Goal: Task Accomplishment & Management: Use online tool/utility

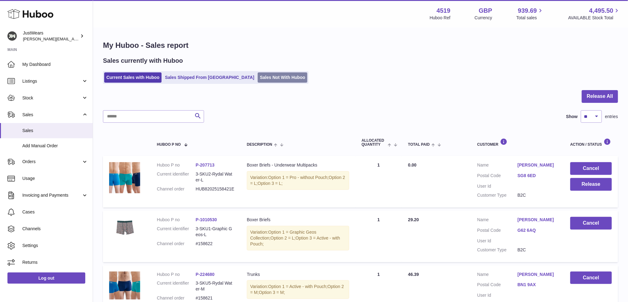
click at [264, 77] on link "Sales Not With Huboo" at bounding box center [283, 77] width 50 height 10
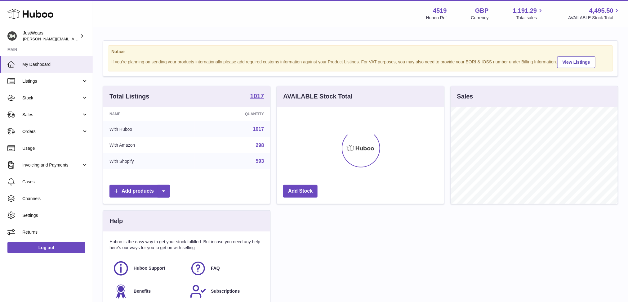
scroll to position [96, 167]
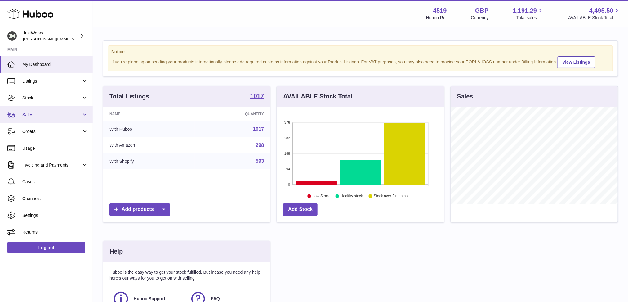
click at [83, 114] on link "Sales" at bounding box center [46, 114] width 93 height 17
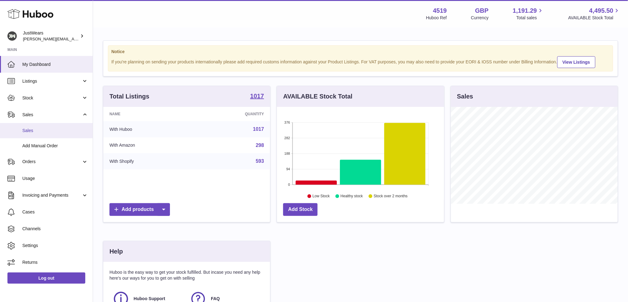
click at [63, 132] on span "Sales" at bounding box center [55, 131] width 66 height 6
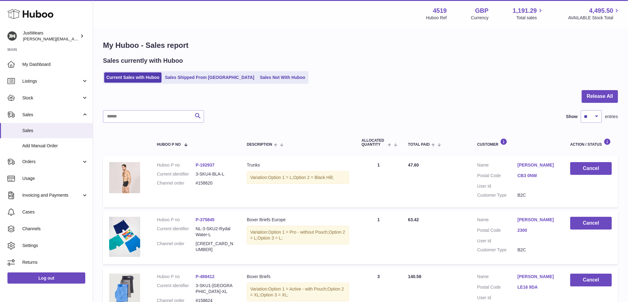
click at [258, 76] on link "Sales Not With Huboo" at bounding box center [283, 77] width 50 height 10
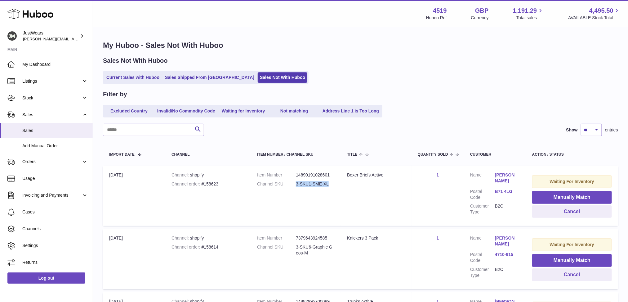
drag, startPoint x: 333, startPoint y: 185, endPoint x: 295, endPoint y: 186, distance: 38.2
click at [295, 186] on dl "Item Number 14890191028601 Channel SKU 3-SKU1-SME-XL" at bounding box center [296, 181] width 78 height 18
copy dl "3-SKU1-SME-XL"
click at [551, 192] on button "Manually Match" at bounding box center [572, 197] width 80 height 13
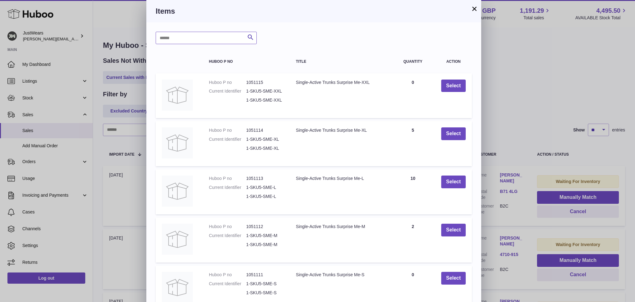
click at [209, 38] on input "text" at bounding box center [206, 38] width 101 height 12
paste input "**********"
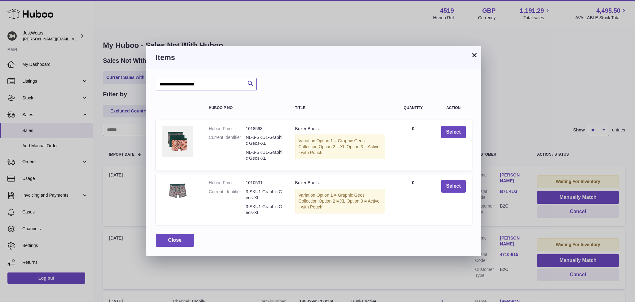
type input "**********"
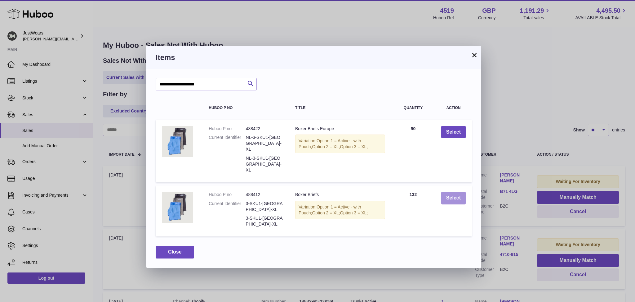
click at [449, 191] on button "Select" at bounding box center [453, 197] width 25 height 13
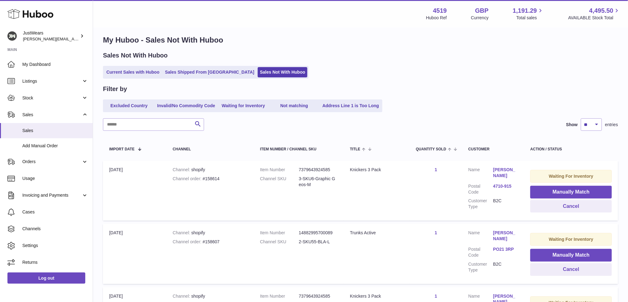
scroll to position [2, 0]
